Goal: Navigation & Orientation: Find specific page/section

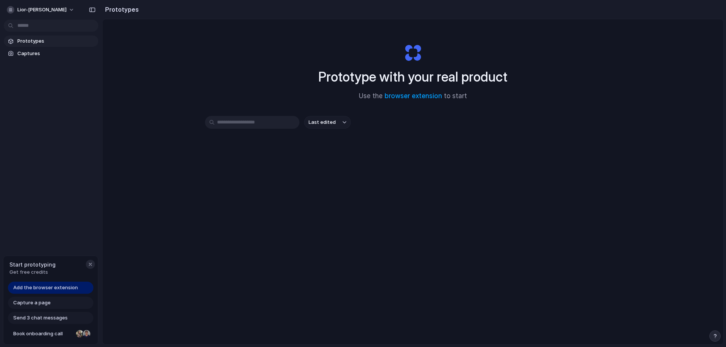
click at [89, 267] on div "button" at bounding box center [90, 265] width 6 height 6
click at [42, 11] on button "lior-[PERSON_NAME]" at bounding box center [41, 10] width 74 height 12
click at [101, 107] on div "Settings Invite members Change theme Sign out" at bounding box center [363, 173] width 726 height 347
click at [329, 125] on span "Last edited" at bounding box center [321, 123] width 27 height 8
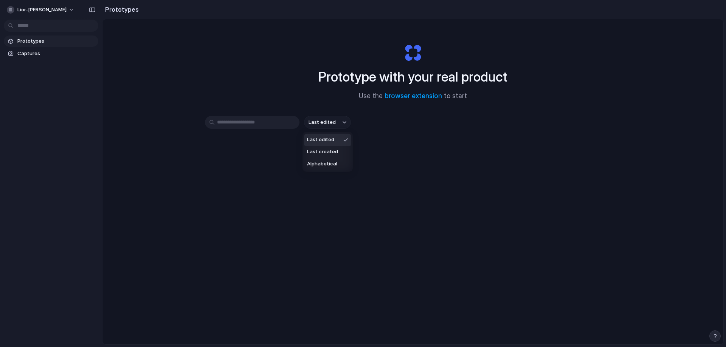
click at [243, 130] on div "Last edited Last created Alphabetical" at bounding box center [363, 173] width 726 height 347
click at [39, 59] on div "Prototypes Captures" at bounding box center [51, 79] width 102 height 158
click at [39, 54] on span "Captures" at bounding box center [56, 54] width 78 height 8
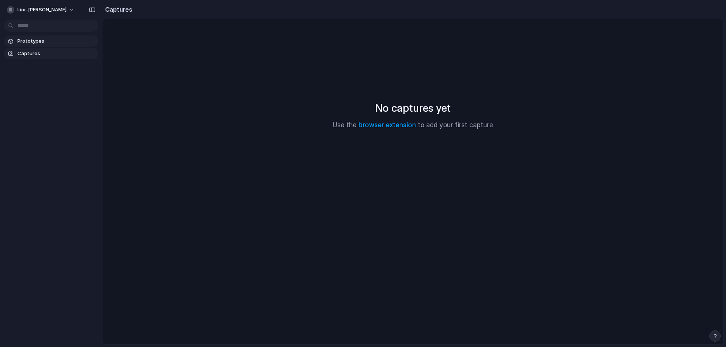
click at [48, 42] on span "Prototypes" at bounding box center [56, 41] width 78 height 8
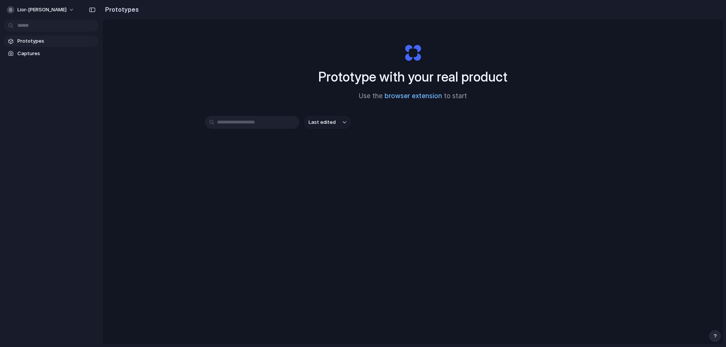
click at [412, 95] on link "browser extension" at bounding box center [412, 96] width 57 height 8
click at [291, 124] on input "text" at bounding box center [252, 122] width 94 height 13
click at [347, 109] on div "Prototype with your real product Use the browser extension to start" at bounding box center [413, 69] width 302 height 82
click at [144, 124] on div "Prototype with your real product Use the browser extension to start Last edited" at bounding box center [412, 201] width 621 height 365
click at [31, 55] on span "Captures" at bounding box center [56, 54] width 78 height 8
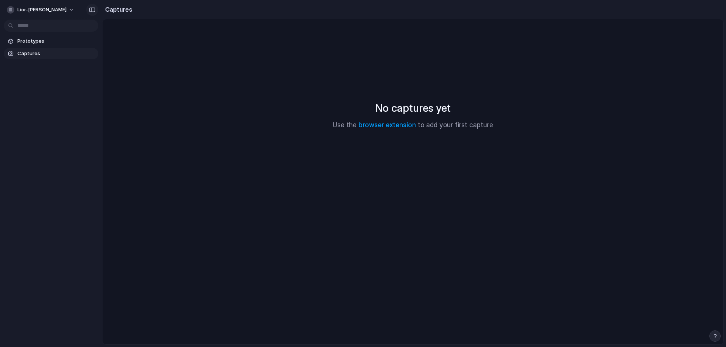
click at [93, 9] on div "button" at bounding box center [92, 9] width 7 height 5
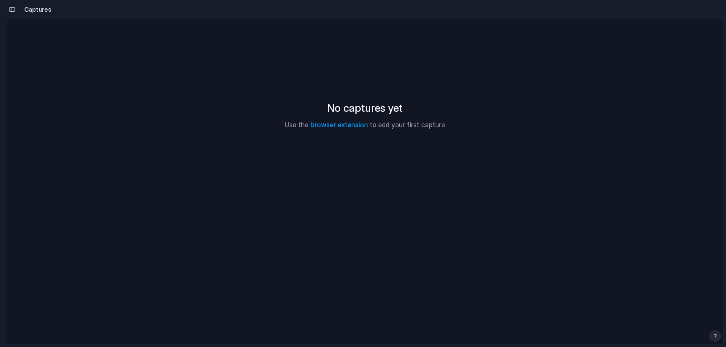
click at [45, 12] on h2 "Captures" at bounding box center [36, 9] width 30 height 9
click at [0, 12] on div at bounding box center [3, 173] width 7 height 347
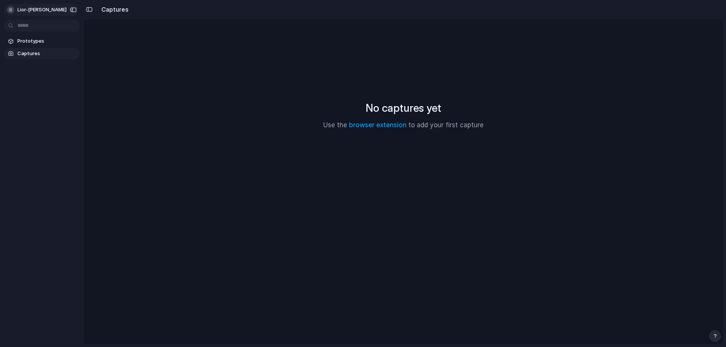
click at [34, 11] on span "lior-zitser" at bounding box center [41, 10] width 49 height 8
click at [237, 158] on div "Settings Invite members Change theme Sign out" at bounding box center [363, 173] width 726 height 347
click at [53, 43] on span "Prototypes" at bounding box center [46, 41] width 59 height 8
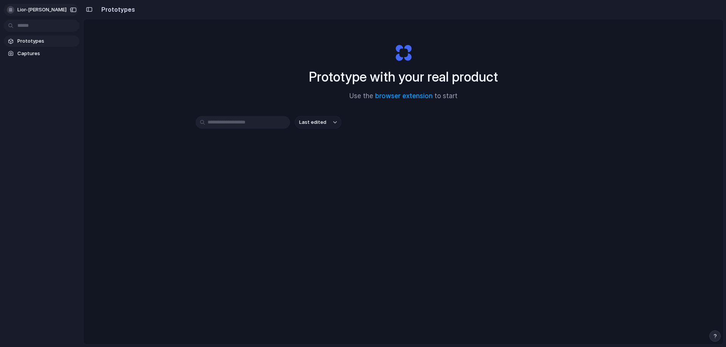
click at [37, 10] on span "lior-zitser" at bounding box center [41, 10] width 49 height 8
click at [90, 5] on div "Settings Invite members Change theme Sign out" at bounding box center [363, 173] width 726 height 347
click at [107, 12] on h2 "Prototypes" at bounding box center [116, 9] width 37 height 9
drag, startPoint x: 114, startPoint y: 7, endPoint x: 90, endPoint y: 11, distance: 24.2
click at [112, 7] on h2 "Prototypes" at bounding box center [116, 9] width 37 height 9
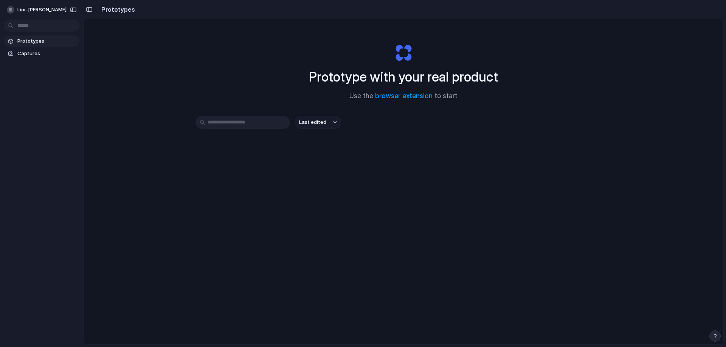
click at [90, 11] on div "button" at bounding box center [89, 9] width 7 height 5
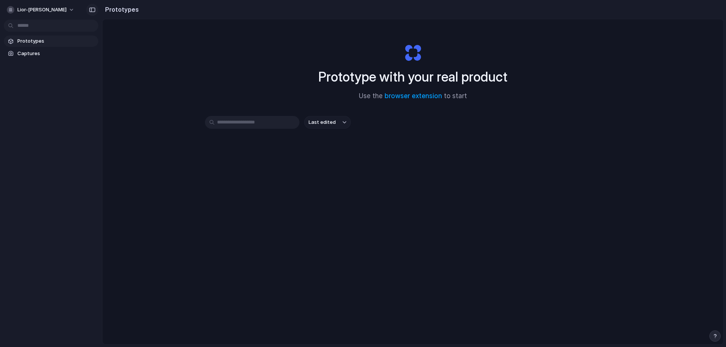
click at [92, 11] on div "button" at bounding box center [92, 9] width 7 height 5
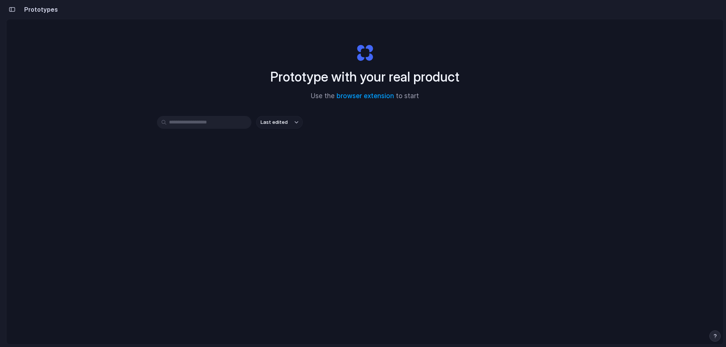
click at [353, 68] on h1 "Prototype with your real product" at bounding box center [364, 77] width 189 height 20
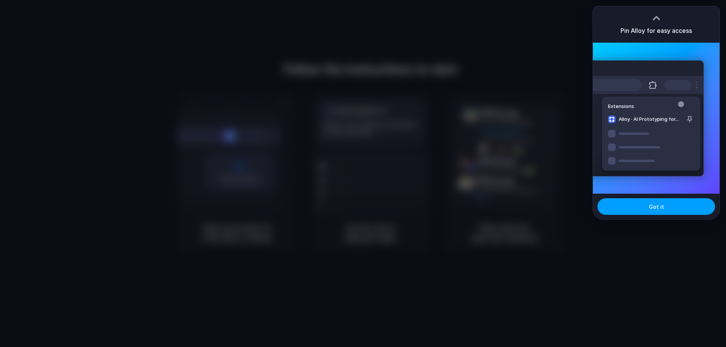
click at [678, 205] on button "Got it" at bounding box center [656, 206] width 118 height 17
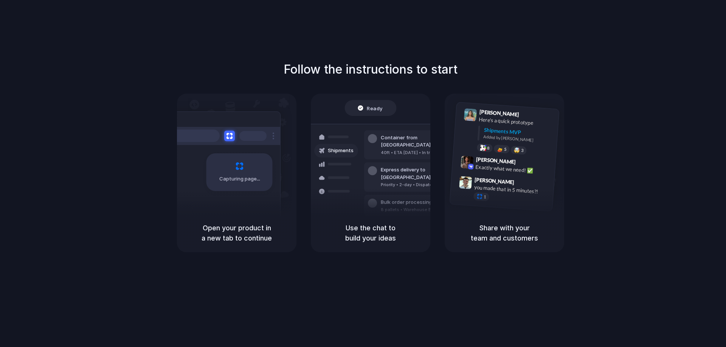
click at [505, 242] on h5 "Share with your team and customers" at bounding box center [504, 233] width 101 height 20
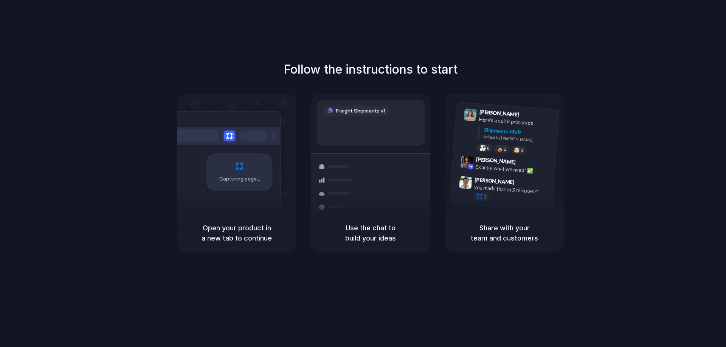
click at [238, 150] on div "Capturing page" at bounding box center [223, 169] width 114 height 116
click at [375, 167] on div "Container from [GEOGRAPHIC_DATA] 40ft • ETA [DATE] • In transit" at bounding box center [415, 178] width 102 height 29
